Goal: Task Accomplishment & Management: Manage account settings

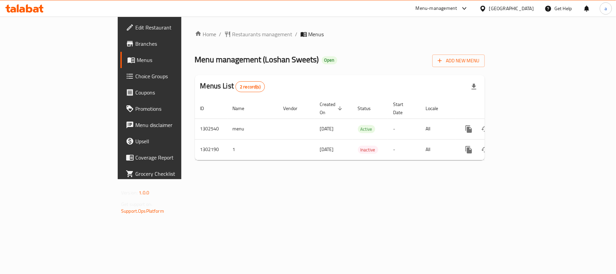
click at [513, 5] on div "[GEOGRAPHIC_DATA]" at bounding box center [511, 8] width 45 height 7
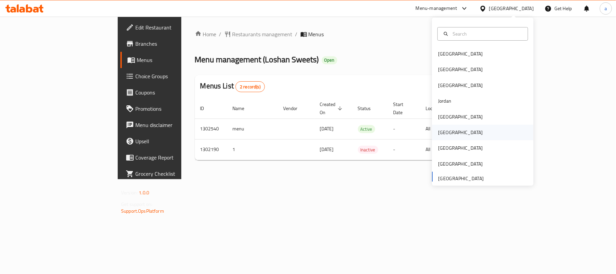
click at [456, 134] on div "Oman" at bounding box center [482, 132] width 101 height 16
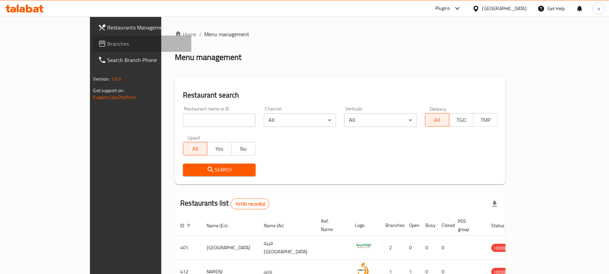
click at [108, 41] on span "Branches" at bounding box center [147, 44] width 79 height 8
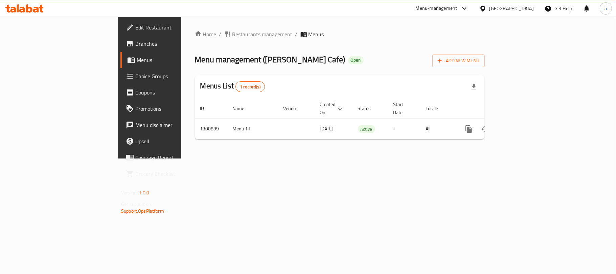
click at [524, 8] on div "[GEOGRAPHIC_DATA]" at bounding box center [511, 8] width 45 height 7
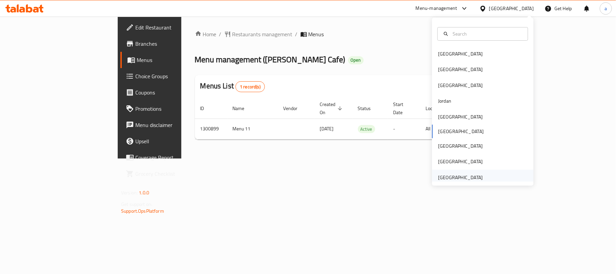
click at [450, 179] on div "[GEOGRAPHIC_DATA]" at bounding box center [460, 176] width 45 height 7
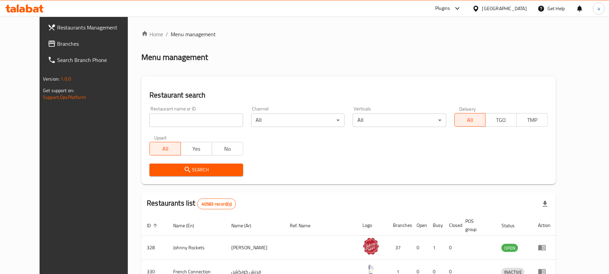
click at [57, 41] on span "Branches" at bounding box center [96, 44] width 79 height 8
